Goal: Task Accomplishment & Management: Complete application form

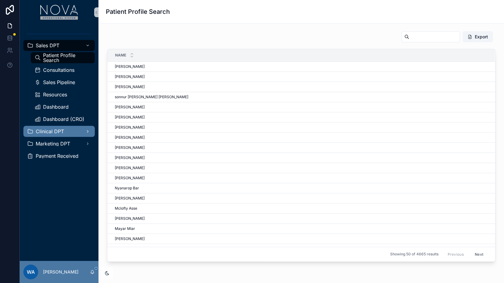
click at [55, 130] on span "Clinical DPT" at bounding box center [50, 131] width 28 height 5
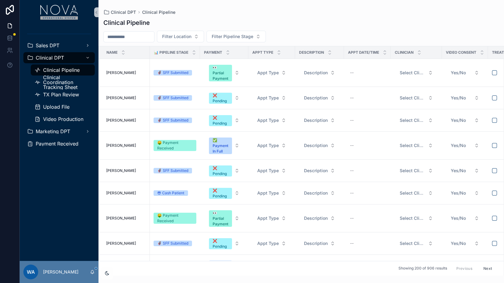
click at [67, 70] on span "Clinical Pipeline" at bounding box center [61, 70] width 37 height 5
click at [73, 87] on span "Clinical Coordination Tracking Sheet" at bounding box center [66, 82] width 46 height 15
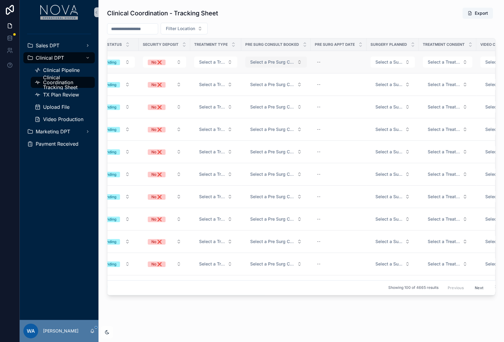
scroll to position [0, 212]
click at [293, 65] on button "Select a Pre Surg Consult Booked" at bounding box center [275, 62] width 61 height 11
click at [334, 65] on div "--" at bounding box center [338, 62] width 48 height 10
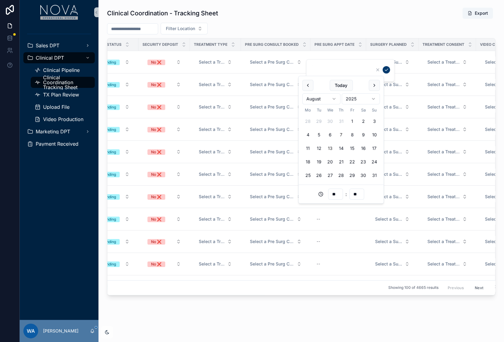
click at [339, 135] on button "7" at bounding box center [340, 134] width 11 height 11
type input "**********"
click at [372, 69] on form "**********" at bounding box center [350, 71] width 79 height 12
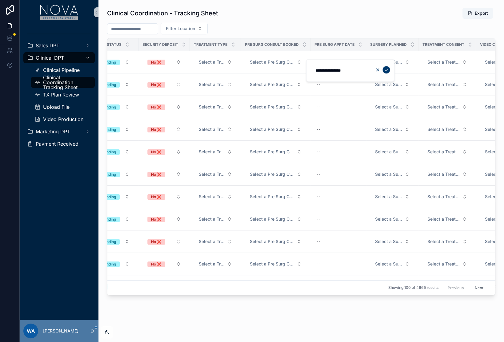
click at [374, 69] on button "scrollable content" at bounding box center [377, 69] width 7 height 7
click at [391, 59] on span "Select a Surgery Planned" at bounding box center [388, 62] width 27 height 6
click at [365, 82] on div "Yes" at bounding box center [386, 85] width 74 height 9
click at [359, 83] on td "--" at bounding box center [338, 84] width 56 height 22
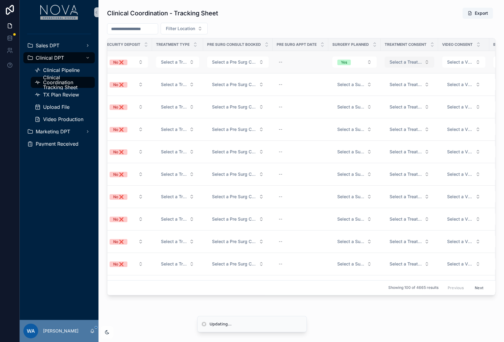
scroll to position [0, 257]
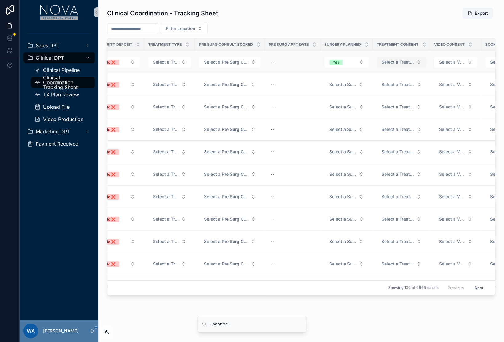
click at [413, 59] on button "Select a Treatment Consent" at bounding box center [401, 62] width 50 height 11
click at [367, 87] on div "Yes" at bounding box center [367, 86] width 6 height 6
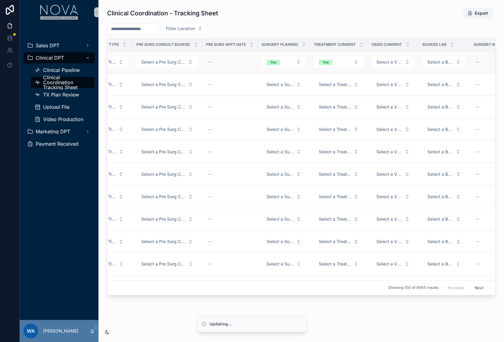
scroll to position [0, 342]
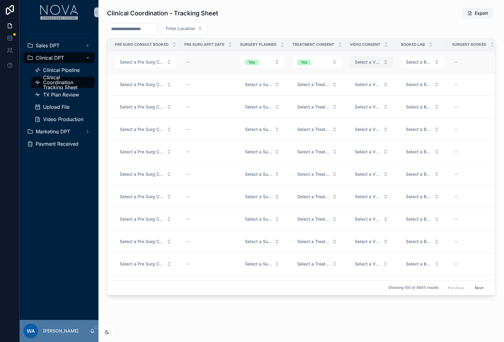
click at [374, 64] on span "Select a Video Consent" at bounding box center [368, 62] width 26 height 6
click at [340, 86] on div "✅ YES" at bounding box center [341, 86] width 13 height 6
click at [404, 63] on span "Select a Booked Lab" at bounding box center [417, 62] width 26 height 6
click at [389, 83] on div "Yes" at bounding box center [387, 86] width 6 height 6
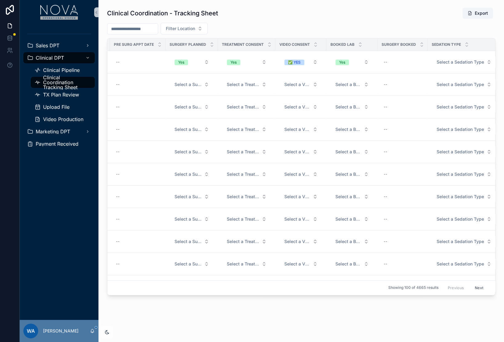
scroll to position [0, 430]
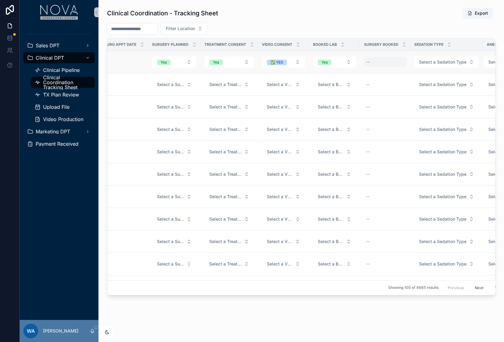
click at [387, 64] on div "--" at bounding box center [384, 62] width 43 height 10
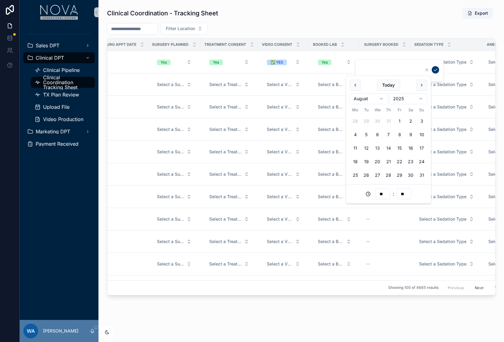
click at [389, 143] on button "14" at bounding box center [388, 148] width 11 height 11
type input "**********"
click at [433, 69] on icon "scrollable content" at bounding box center [435, 69] width 5 height 5
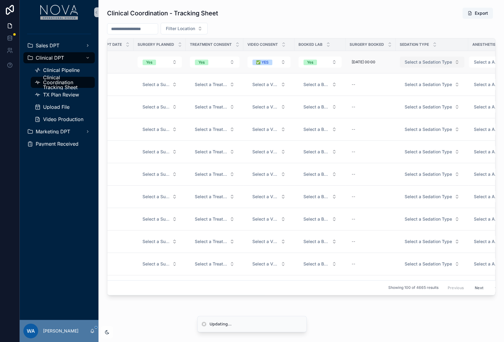
scroll to position [0, 446]
click at [427, 62] on span "Select a Sedation Type" at bounding box center [425, 62] width 47 height 6
click at [425, 66] on button "Select a Sedation Type" at bounding box center [429, 62] width 65 height 11
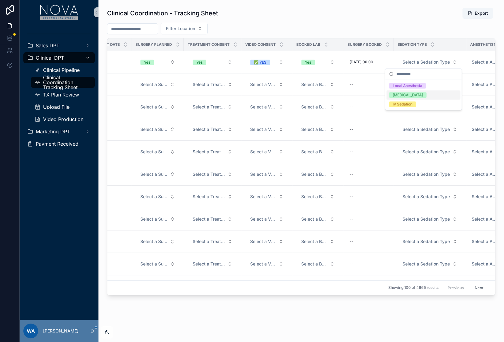
click at [410, 96] on div "[MEDICAL_DATA]" at bounding box center [407, 95] width 30 height 6
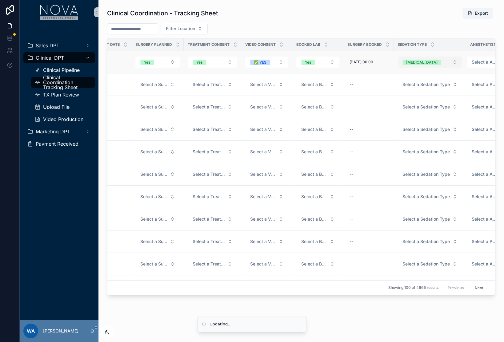
scroll to position [0, 462]
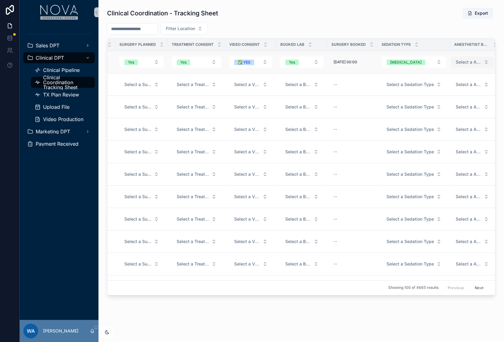
click at [459, 66] on button "Select a Anesthetist Booked" at bounding box center [471, 62] width 43 height 11
click at [439, 85] on div "Yes" at bounding box center [437, 86] width 6 height 6
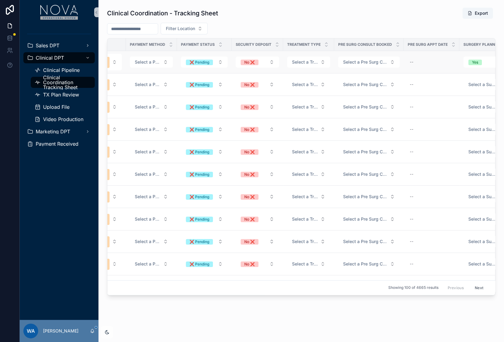
scroll to position [0, 226]
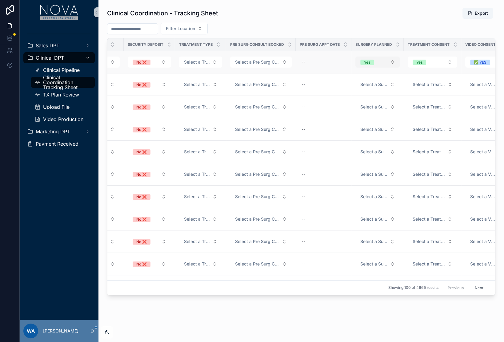
click at [381, 64] on button "Yes" at bounding box center [377, 62] width 44 height 11
click at [403, 87] on div "Yes" at bounding box center [371, 85] width 74 height 9
click at [416, 63] on div "Yes" at bounding box center [419, 63] width 6 height 6
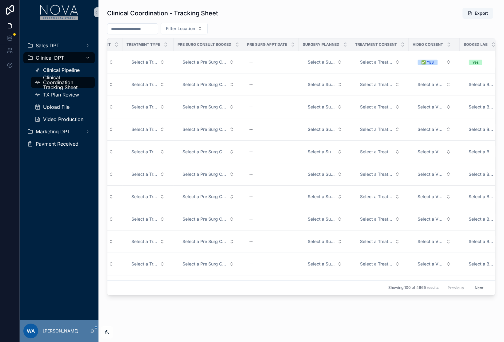
click at [421, 61] on div "✅ YES" at bounding box center [427, 63] width 13 height 6
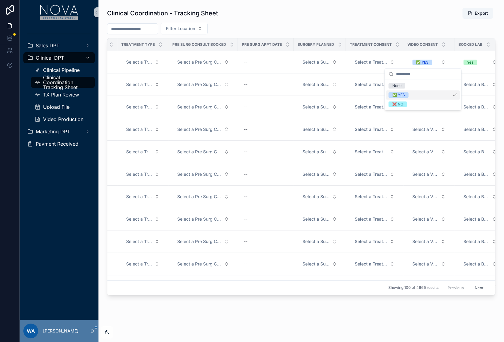
click at [400, 93] on div "✅ YES" at bounding box center [398, 95] width 13 height 6
click at [397, 86] on td "Select a Treatment Consent" at bounding box center [374, 84] width 57 height 22
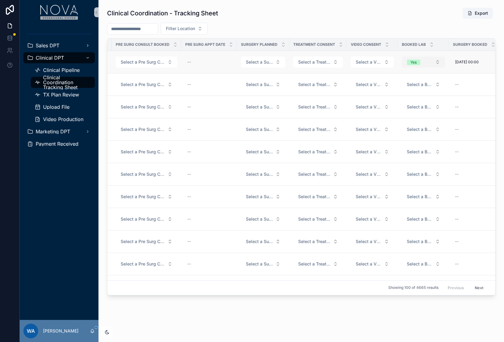
click at [402, 60] on button "Yes" at bounding box center [423, 62] width 43 height 11
click at [389, 86] on div "Yes" at bounding box center [389, 86] width 6 height 6
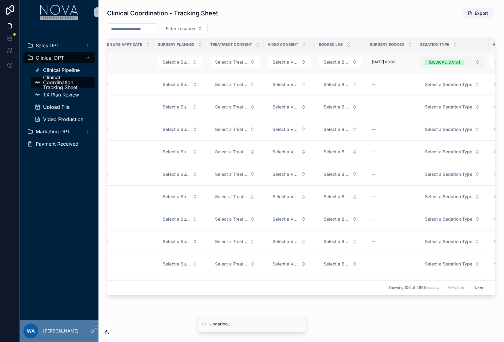
scroll to position [0, 443]
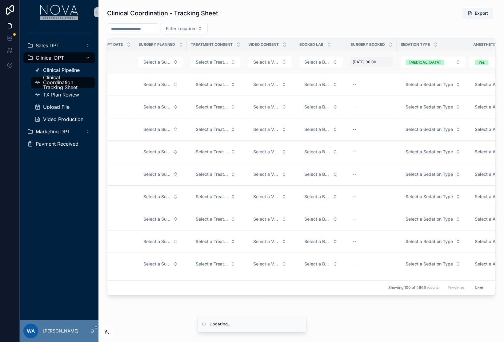
click at [374, 60] on span "[DATE] 00:00" at bounding box center [364, 62] width 24 height 5
click at [375, 61] on span "[DATE] 00:00" at bounding box center [364, 62] width 24 height 5
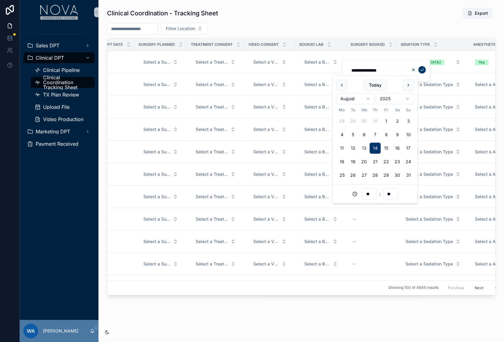
click at [414, 68] on icon "scrollable content" at bounding box center [413, 69] width 5 height 5
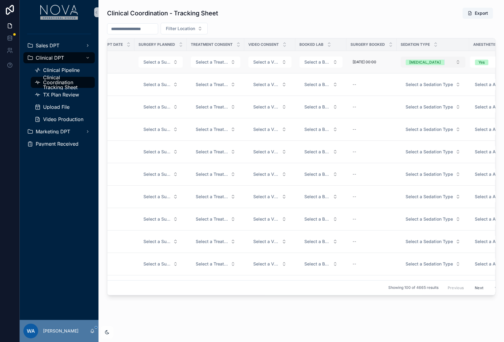
click at [415, 64] on div "[MEDICAL_DATA]" at bounding box center [424, 63] width 31 height 6
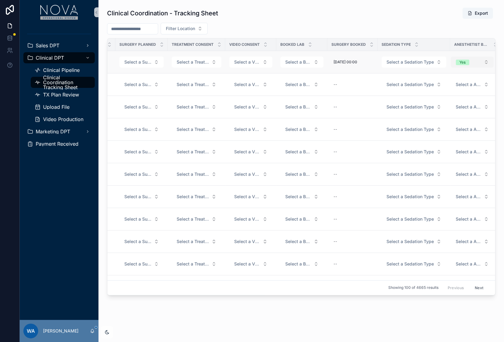
click at [450, 62] on button "Yes" at bounding box center [471, 62] width 43 height 11
click at [437, 85] on div "Yes" at bounding box center [437, 86] width 6 height 6
click at [336, 63] on span "[DATE] 00:00" at bounding box center [345, 62] width 24 height 5
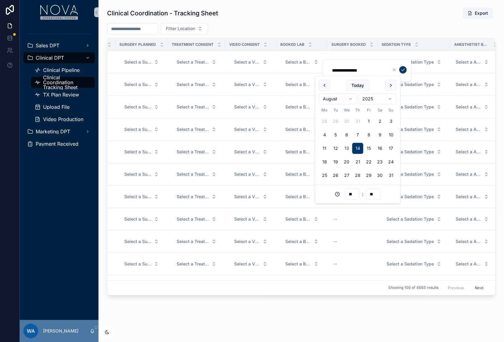
click at [395, 73] on div "scrollable content" at bounding box center [398, 69] width 16 height 7
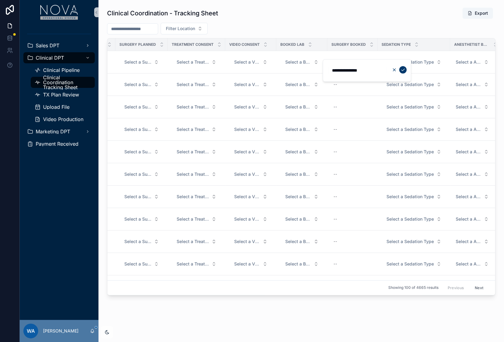
click at [394, 71] on icon "scrollable content" at bounding box center [394, 70] width 2 height 2
click at [398, 32] on div "Filter Location" at bounding box center [301, 29] width 388 height 12
click at [347, 61] on span "[DATE] 00:00" at bounding box center [345, 62] width 24 height 5
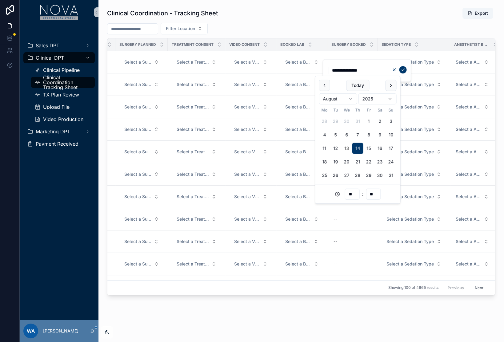
click at [391, 69] on icon "scrollable content" at bounding box center [393, 69] width 5 height 5
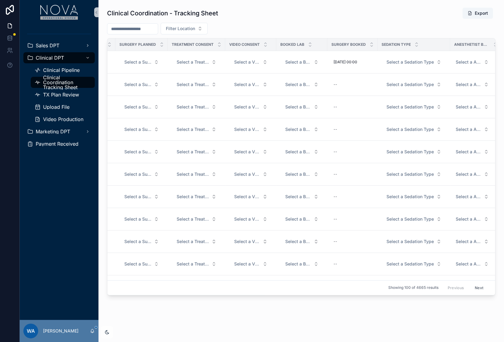
click at [398, 20] on div "Clinical Coordination - Tracking Sheet Export Filter Location Patient Name Pipe…" at bounding box center [301, 151] width 388 height 288
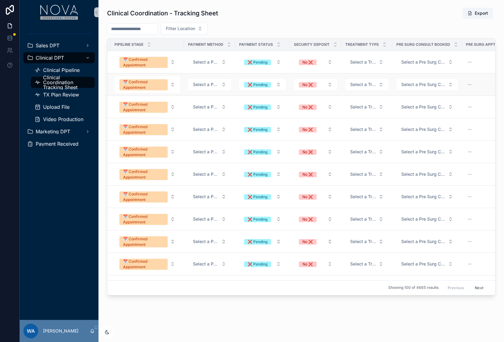
scroll to position [0, 0]
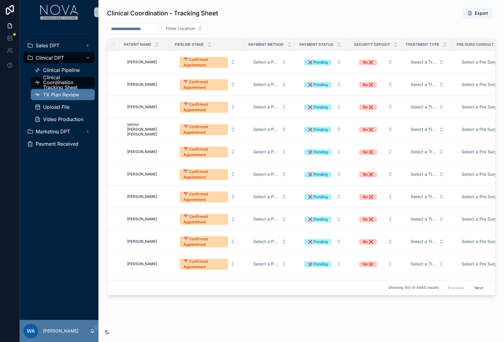
click at [62, 95] on span "TX Plan Review" at bounding box center [61, 94] width 36 height 5
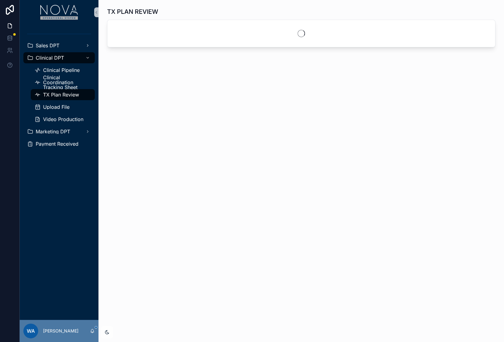
click at [62, 95] on span "TX Plan Review" at bounding box center [61, 94] width 36 height 5
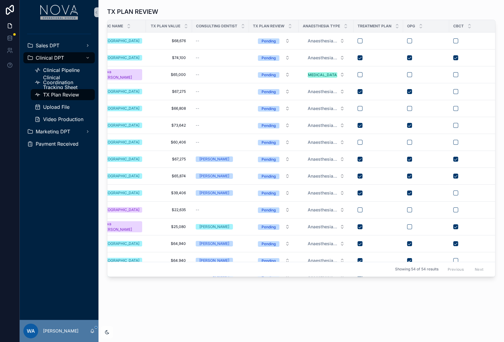
scroll to position [0, 148]
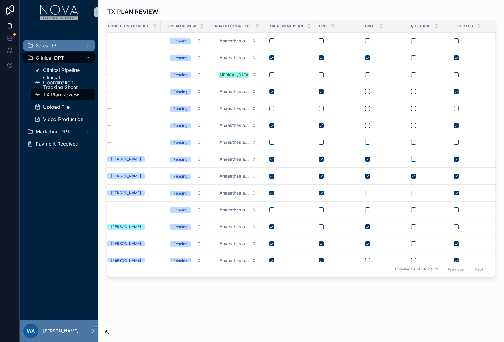
click at [46, 47] on span "Sales DPT" at bounding box center [48, 45] width 24 height 5
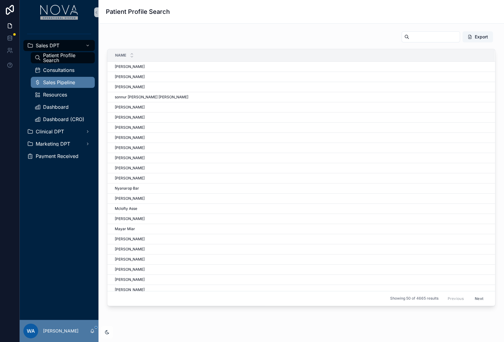
click at [62, 80] on span "Sales Pipeline" at bounding box center [59, 82] width 32 height 5
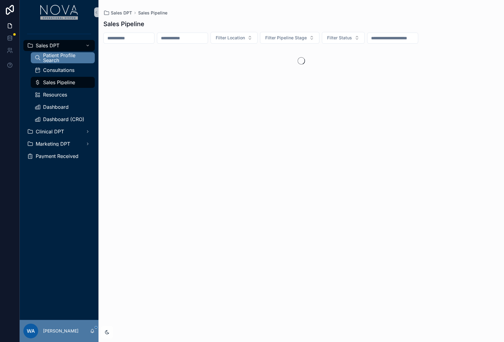
click at [65, 60] on span "Patient Profile Search" at bounding box center [66, 58] width 46 height 10
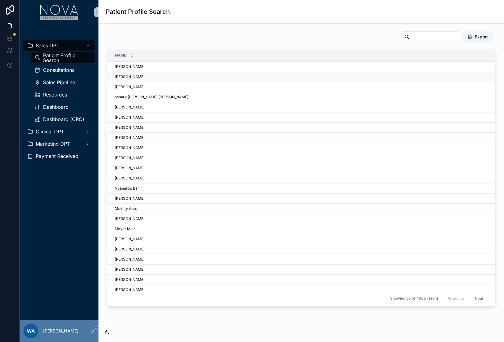
click at [123, 77] on span "[PERSON_NAME]" at bounding box center [130, 76] width 30 height 5
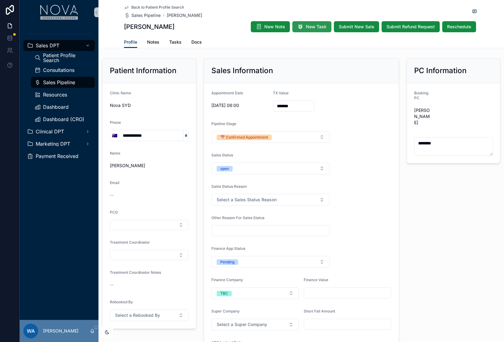
click at [317, 28] on span "New Task" at bounding box center [316, 27] width 21 height 6
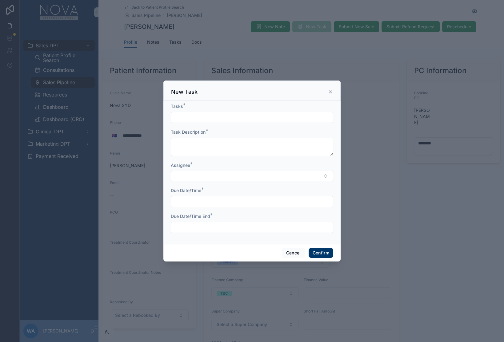
click at [205, 123] on form "Tasks * Task Description * Assignee * Due Date/Time * Due Date/Time End *" at bounding box center [252, 171] width 162 height 136
click at [202, 117] on input "text" at bounding box center [252, 117] width 162 height 9
click at [212, 176] on button "Select Button" at bounding box center [252, 176] width 162 height 10
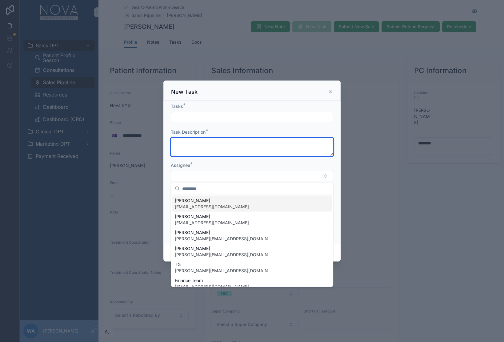
click at [250, 154] on textarea at bounding box center [252, 147] width 162 height 18
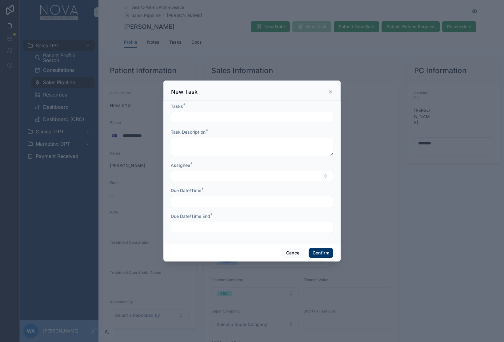
click at [331, 87] on div "New Task" at bounding box center [251, 91] width 177 height 20
click at [330, 94] on icon at bounding box center [330, 91] width 5 height 5
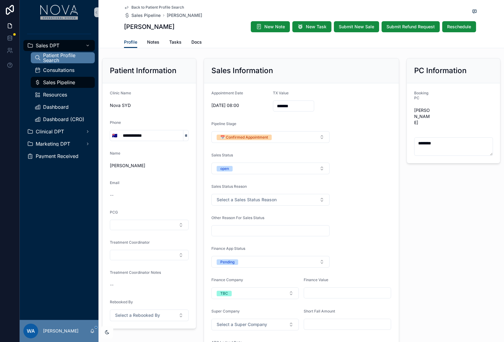
click at [62, 61] on span "Patient Profile Search" at bounding box center [66, 58] width 46 height 10
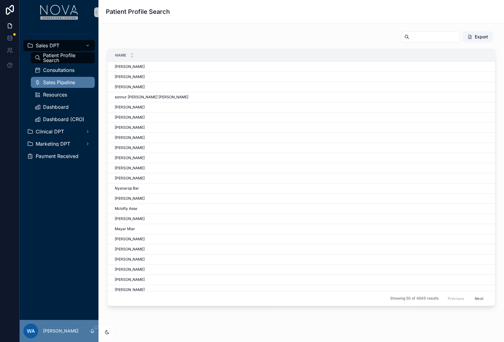
click at [58, 86] on div "Sales Pipeline" at bounding box center [62, 82] width 57 height 10
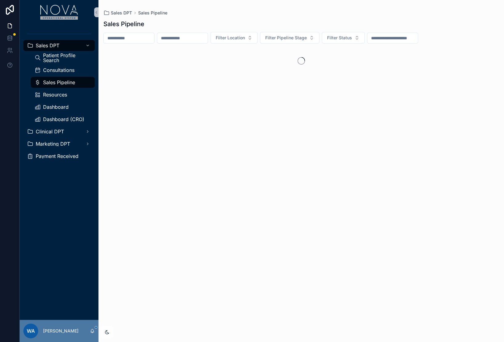
click at [223, 15] on div "Sales DPT Sales Pipeline" at bounding box center [300, 13] width 395 height 6
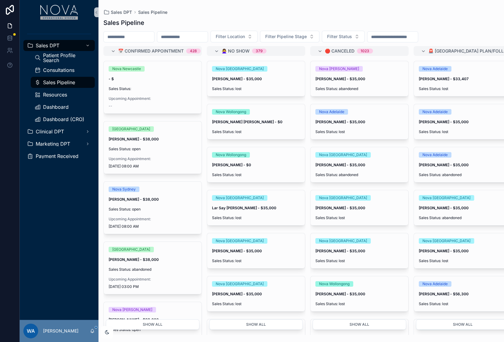
click at [208, 20] on div "Sales Pipeline" at bounding box center [300, 22] width 395 height 9
click at [286, 69] on span "New Task" at bounding box center [289, 68] width 17 height 5
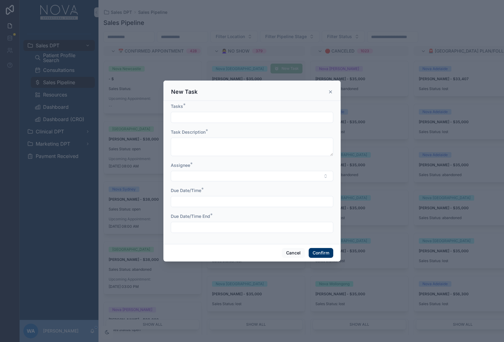
click at [331, 93] on icon at bounding box center [330, 92] width 2 height 2
